Goal: Navigation & Orientation: Find specific page/section

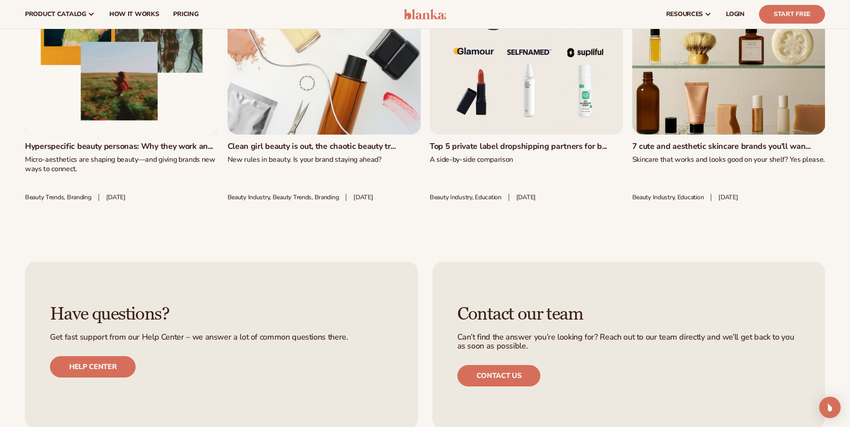
scroll to position [1735, 0]
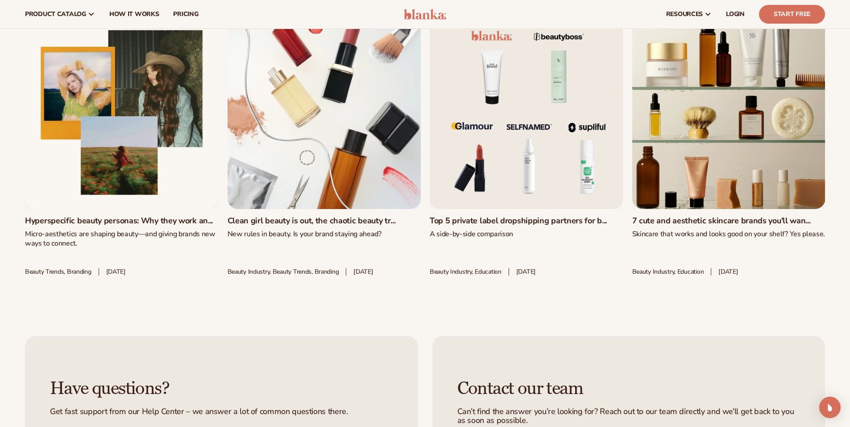
click at [507, 216] on link "Top 5 private label dropshipping partners for b..." at bounding box center [525, 221] width 193 height 10
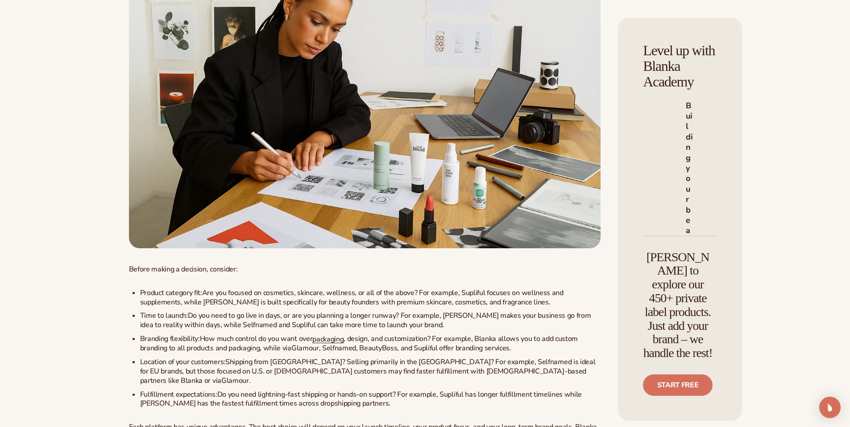
scroll to position [3083, 0]
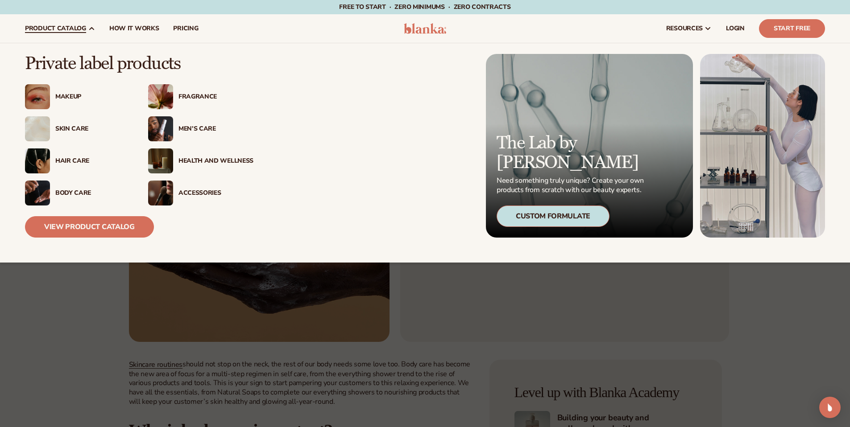
click at [64, 25] on span "product catalog" at bounding box center [55, 28] width 61 height 7
click at [204, 193] on div "Accessories" at bounding box center [215, 194] width 75 height 8
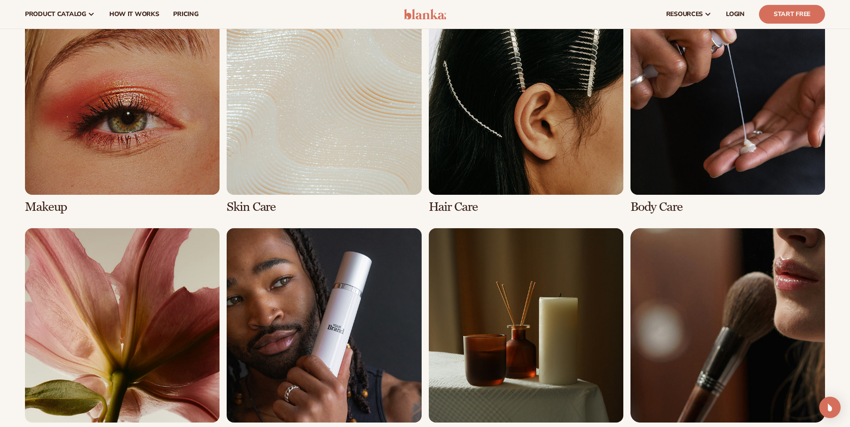
scroll to position [227, 0]
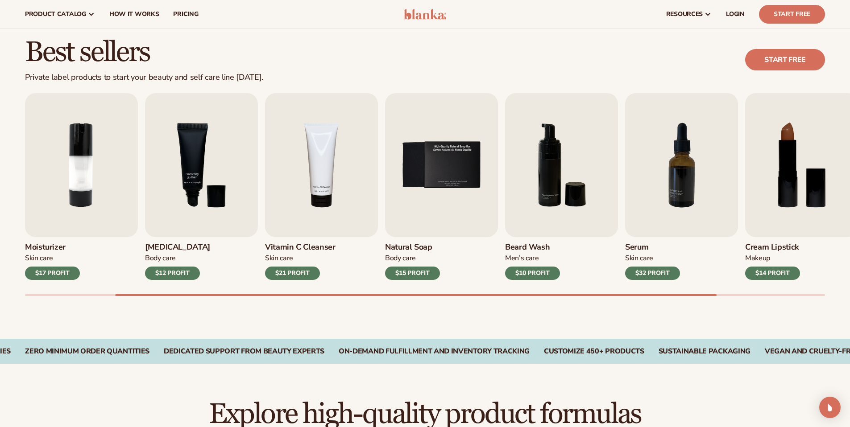
click at [768, 293] on div "Lip Gloss Makeup $16 PROFIT Moisturizer [MEDICAL_DATA] $17 PROFIT [MEDICAL_DATA…" at bounding box center [437, 194] width 825 height 203
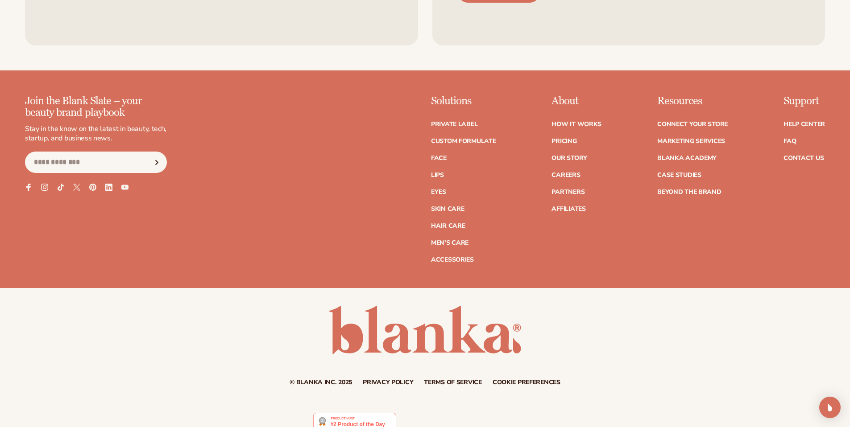
scroll to position [1742, 0]
